Goal: Information Seeking & Learning: Check status

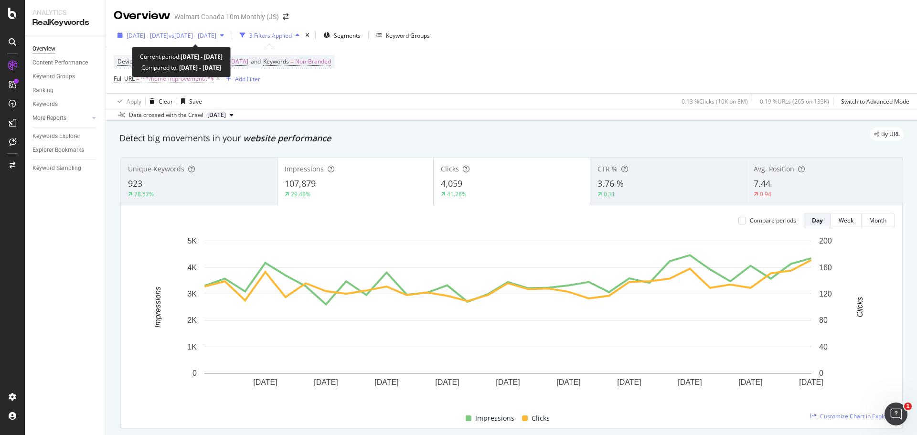
click at [216, 35] on span "vs [DATE] - [DATE]" at bounding box center [193, 36] width 48 height 8
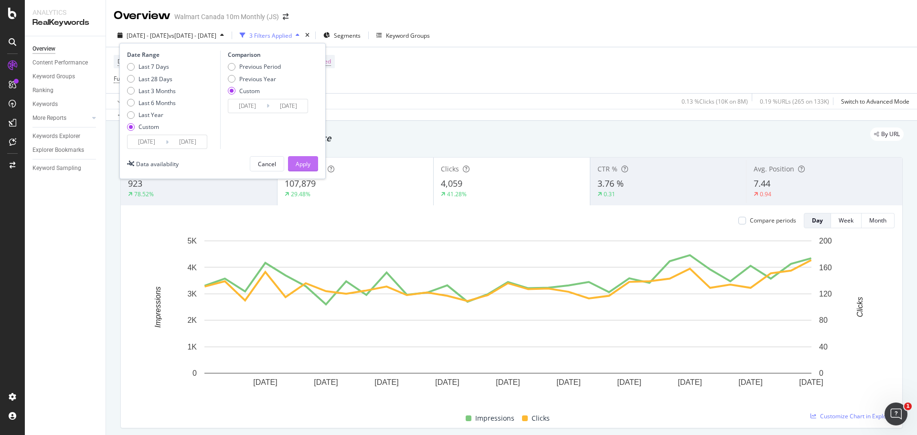
click at [309, 159] on div "Apply" at bounding box center [303, 164] width 15 height 14
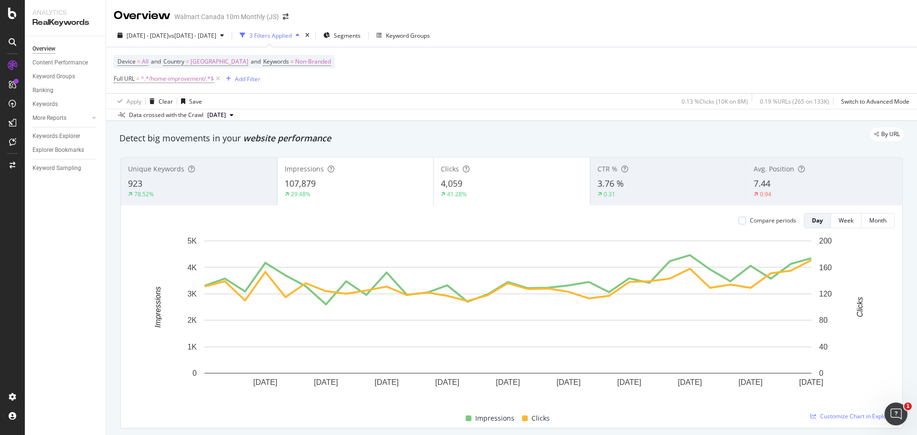
click at [329, 180] on div "107,879" at bounding box center [356, 184] width 142 height 12
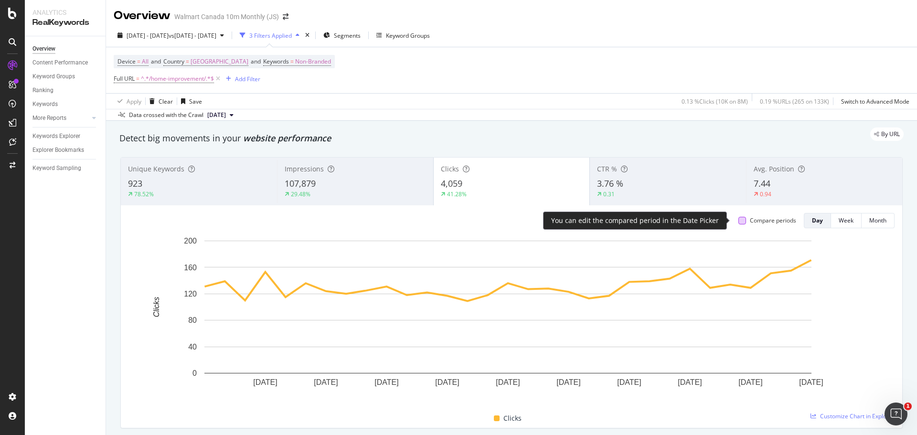
click at [739, 220] on div at bounding box center [743, 221] width 8 height 8
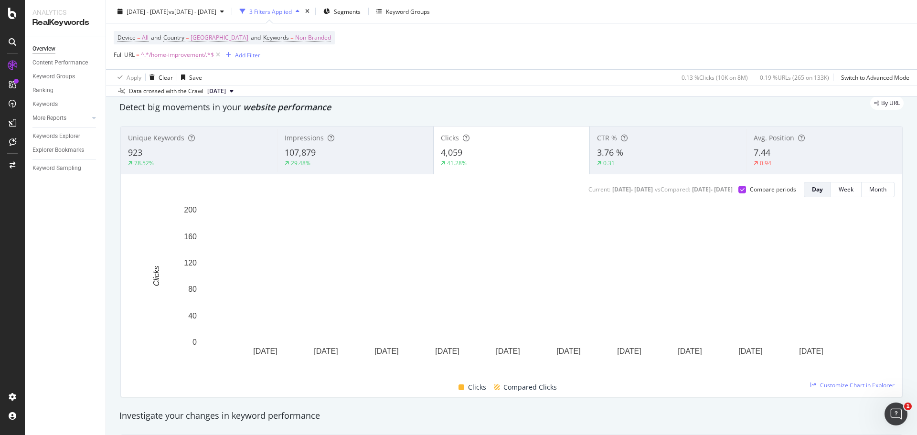
scroll to position [48, 0]
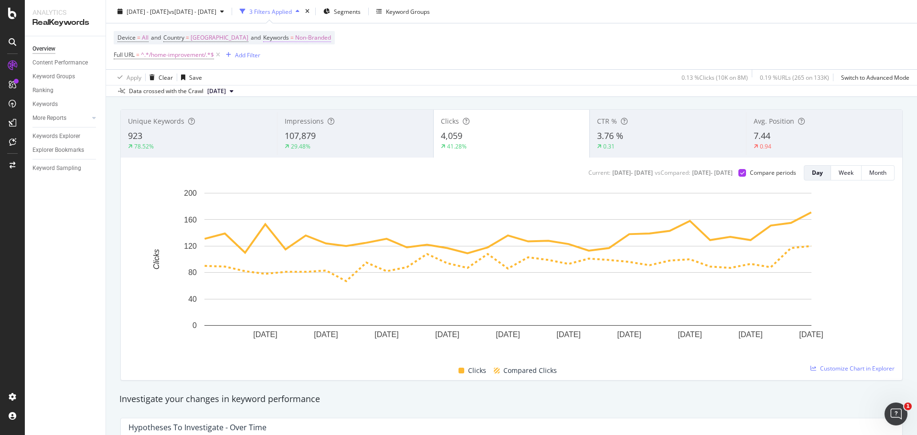
click at [295, 40] on span "Non-Branded" at bounding box center [313, 37] width 36 height 13
click at [275, 61] on span "Non-Branded" at bounding box center [260, 60] width 40 height 8
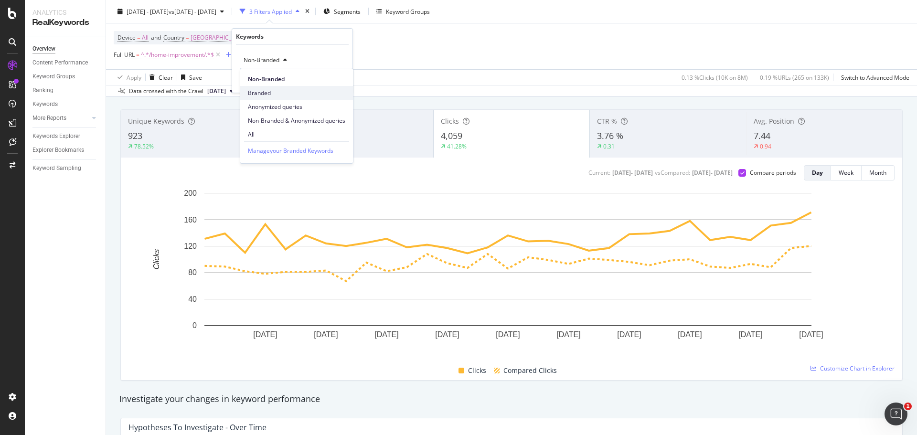
click at [274, 90] on span "Branded" at bounding box center [296, 93] width 97 height 9
click at [340, 81] on div "Apply" at bounding box center [337, 80] width 15 height 8
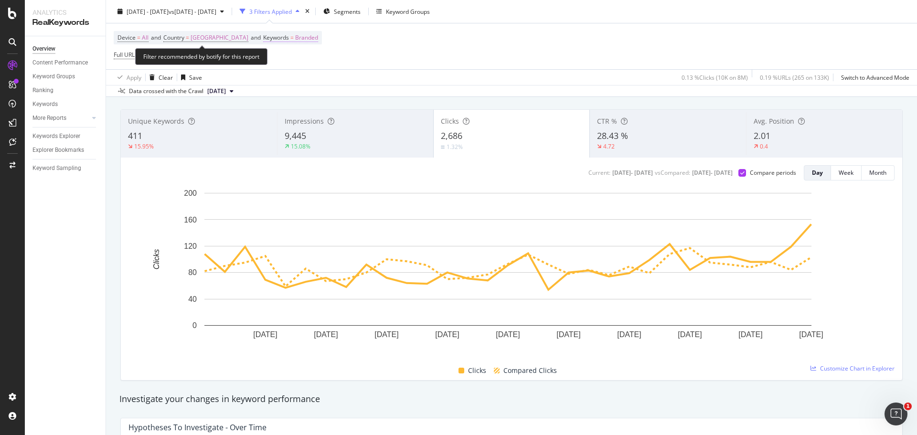
click at [295, 41] on span "Branded" at bounding box center [306, 37] width 23 height 13
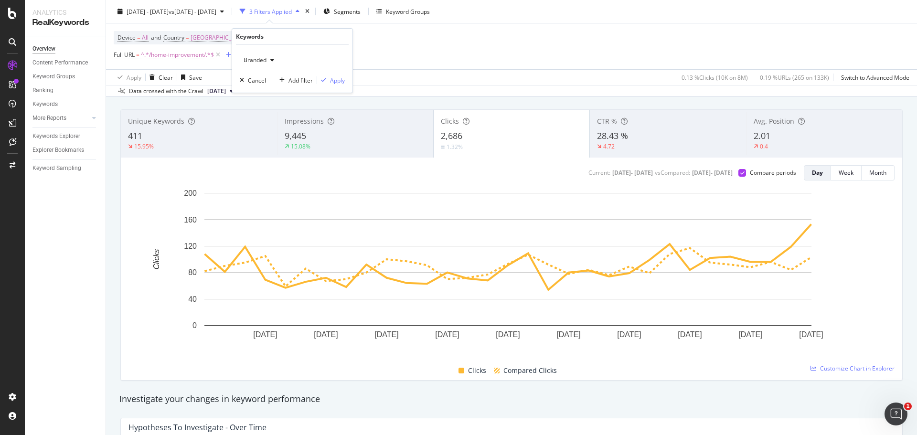
click at [406, 38] on div "Device = All and Country = [GEOGRAPHIC_DATA] and Keywords = Branded Full URL = …" at bounding box center [512, 46] width 796 height 46
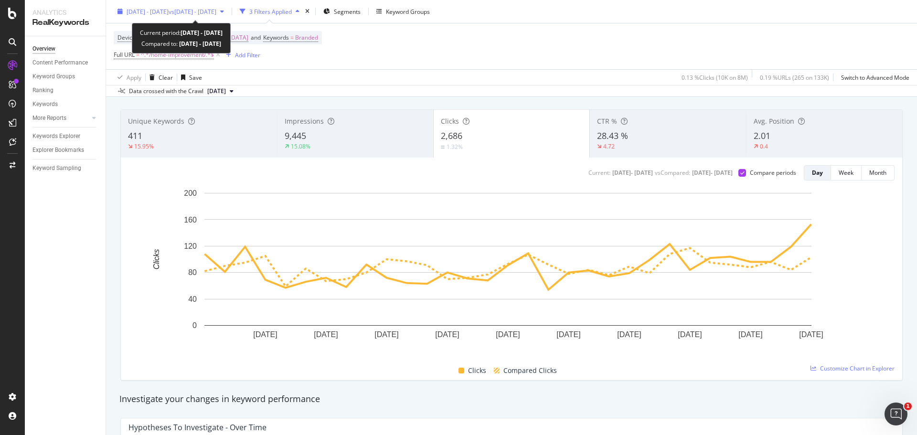
click at [228, 17] on div "[DATE] - [DATE] vs [DATE] - [DATE]" at bounding box center [171, 11] width 114 height 14
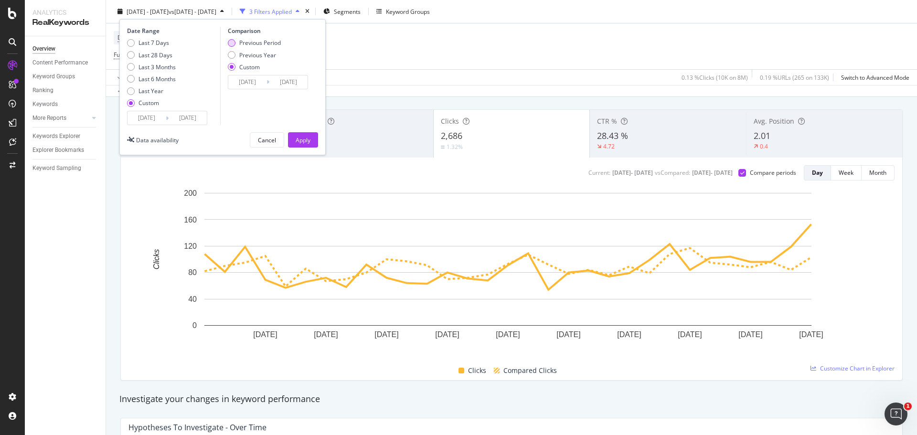
click at [234, 44] on div "Previous Period" at bounding box center [232, 43] width 8 height 8
type input "[DATE]"
click at [244, 82] on input "[DATE]" at bounding box center [247, 81] width 38 height 13
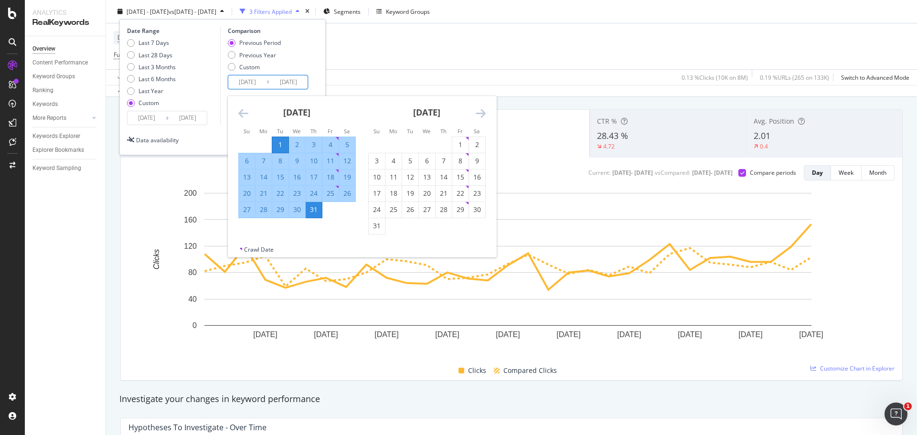
click at [280, 140] on div "1" at bounding box center [280, 145] width 16 height 10
click at [317, 212] on div "31" at bounding box center [314, 210] width 16 height 10
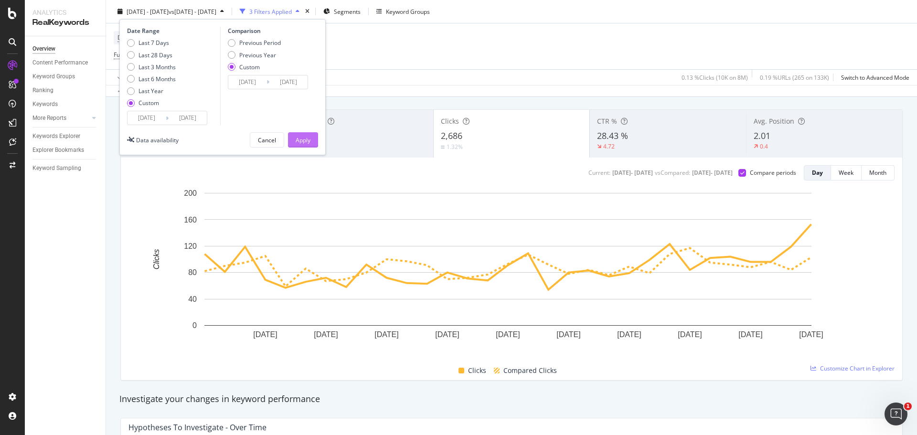
click at [303, 141] on div "Apply" at bounding box center [303, 140] width 15 height 8
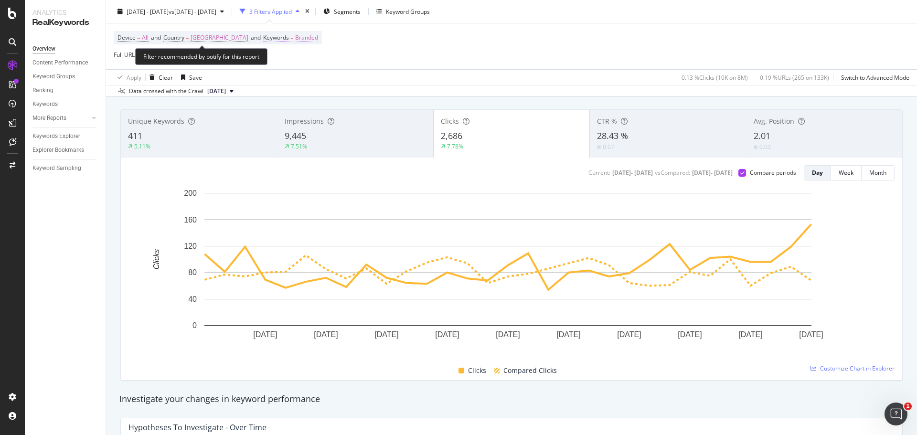
click at [295, 34] on span "Branded" at bounding box center [306, 37] width 23 height 13
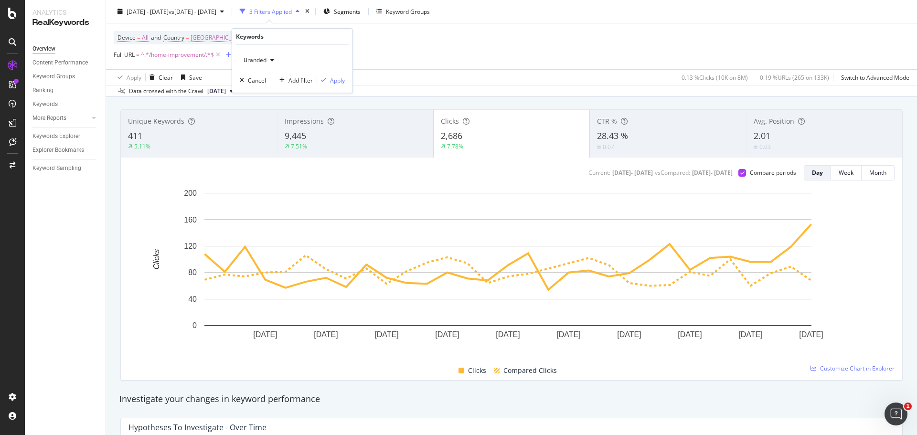
drag, startPoint x: 269, startPoint y: 60, endPoint x: 271, endPoint y: 65, distance: 5.6
click at [270, 62] on div "button" at bounding box center [272, 60] width 11 height 6
click at [279, 83] on span "Non-Branded" at bounding box center [296, 79] width 97 height 9
click at [338, 83] on div "Apply" at bounding box center [337, 80] width 15 height 8
